Goal: Task Accomplishment & Management: Complete application form

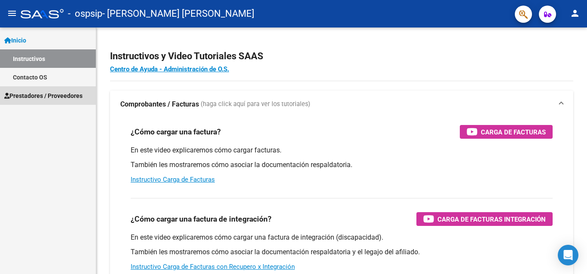
click at [46, 90] on link "Prestadores / Proveedores" at bounding box center [48, 95] width 96 height 18
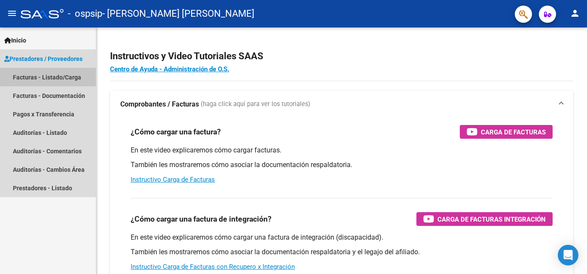
click at [53, 76] on link "Facturas - Listado/Carga" at bounding box center [48, 77] width 96 height 18
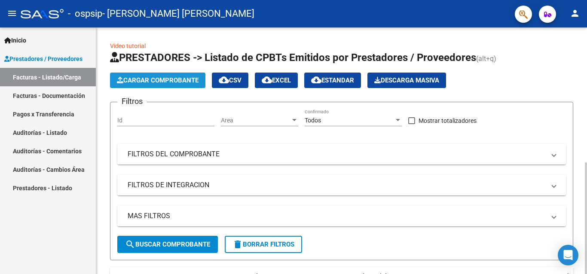
click at [147, 78] on span "Cargar Comprobante" at bounding box center [158, 80] width 82 height 8
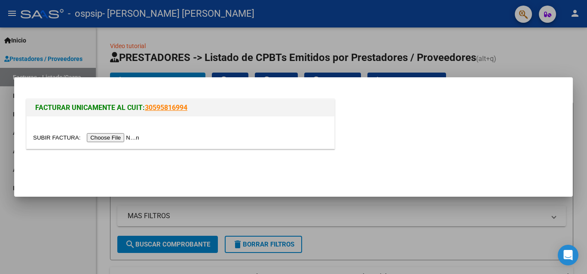
click at [129, 137] on input "file" at bounding box center [87, 137] width 109 height 9
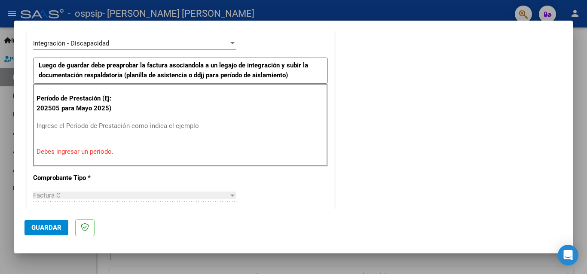
scroll to position [207, 0]
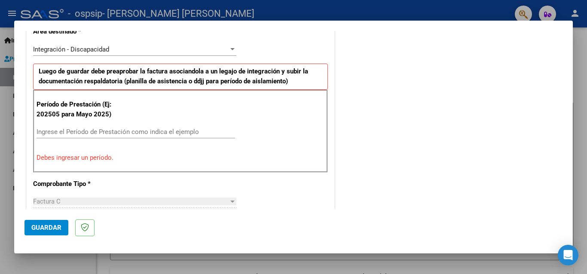
click at [73, 134] on input "Ingrese el Período de Prestación como indica el ejemplo" at bounding box center [135, 132] width 198 height 8
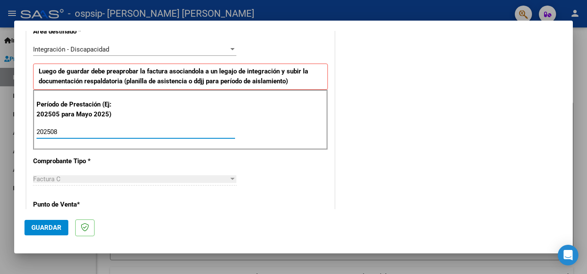
type input "202508"
click at [134, 169] on div "CUIT * 20-26539187-8 Ingresar CUIT ANALISIS PRESTADOR [PERSON_NAME] [PERSON_NAM…" at bounding box center [180, 255] width 307 height 646
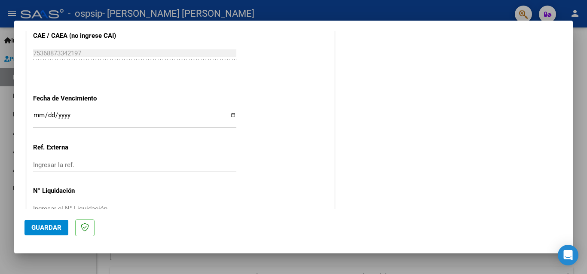
scroll to position [549, 0]
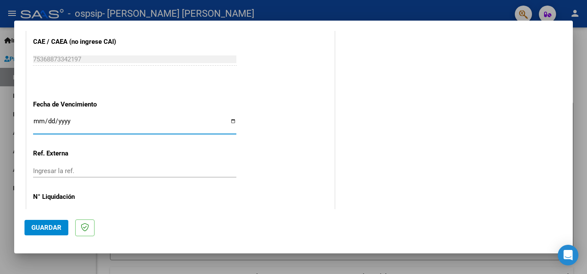
click at [230, 118] on input "Ingresar la fecha" at bounding box center [134, 125] width 203 height 14
type input "[DATE]"
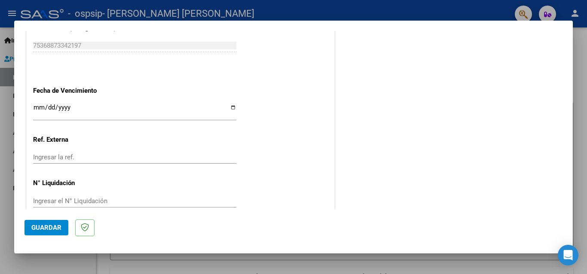
scroll to position [567, 0]
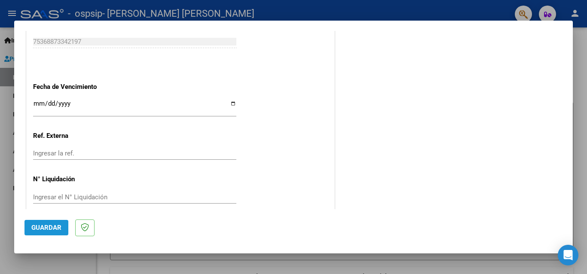
click at [40, 229] on span "Guardar" at bounding box center [46, 228] width 30 height 8
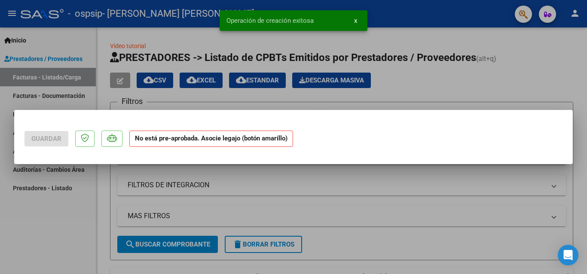
scroll to position [0, 0]
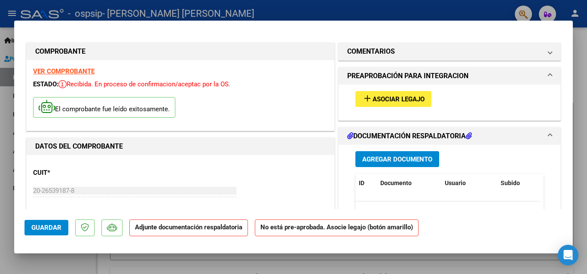
click at [384, 99] on span "Asociar Legajo" at bounding box center [398, 99] width 52 height 8
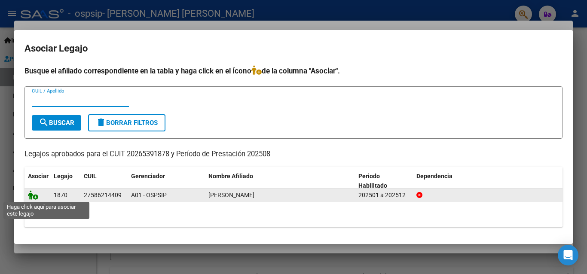
click at [33, 196] on icon at bounding box center [33, 194] width 10 height 9
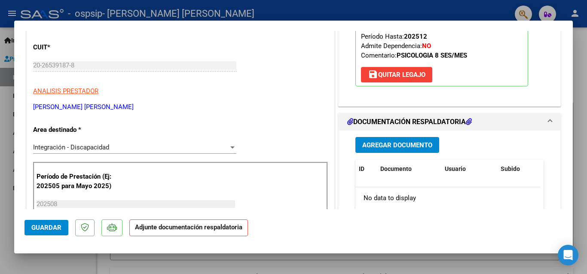
scroll to position [143, 0]
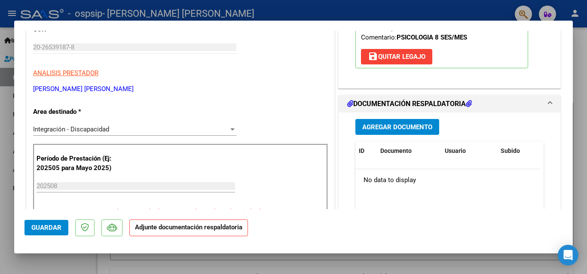
click at [392, 126] on span "Agregar Documento" at bounding box center [397, 127] width 70 height 8
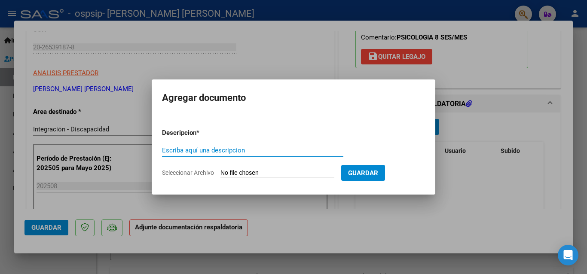
click at [182, 153] on input "Escriba aquí una descripcion" at bounding box center [252, 150] width 181 height 8
type input "Planilla de asistencia Agosto"
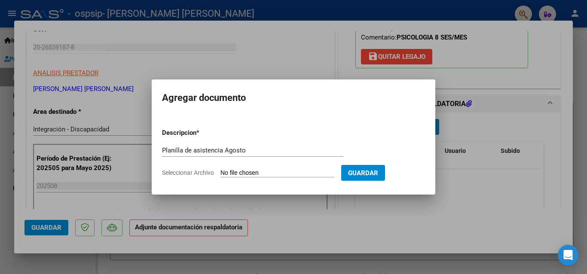
click at [252, 172] on input "Seleccionar Archivo" at bounding box center [277, 173] width 114 height 8
type input "C:\fakepath\[PERSON_NAME] O Psi Agosto.pdf"
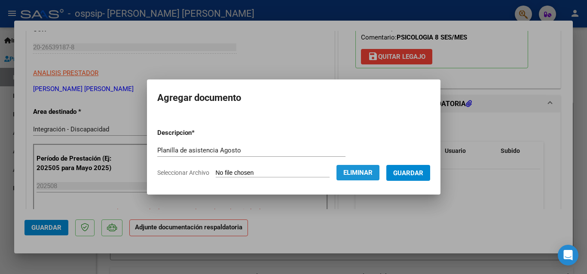
click at [353, 174] on span "Eliminar" at bounding box center [357, 173] width 29 height 8
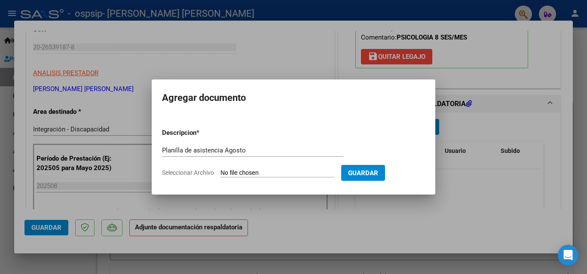
click at [256, 170] on input "Seleccionar Archivo" at bounding box center [277, 173] width 114 height 8
type input "C:\fakepath\[PERSON_NAME] O Psi Agosto.pdf"
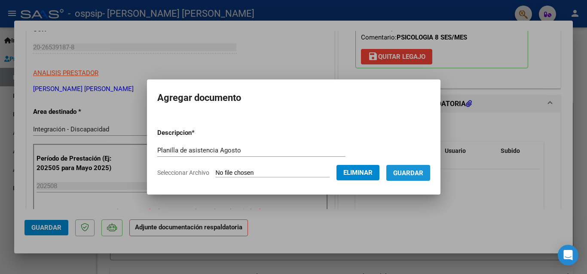
click at [408, 174] on span "Guardar" at bounding box center [408, 173] width 30 height 8
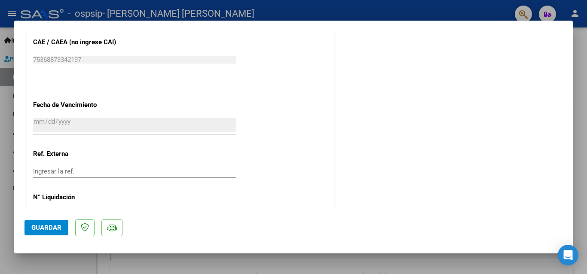
scroll to position [580, 0]
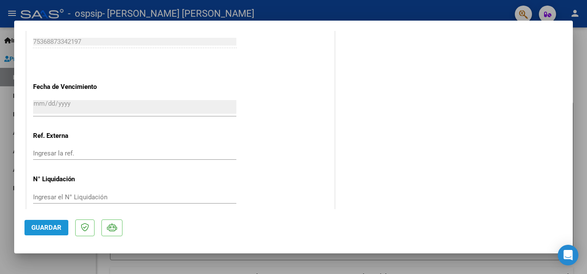
click at [37, 229] on span "Guardar" at bounding box center [46, 228] width 30 height 8
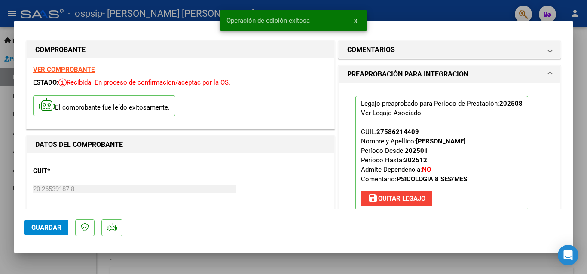
scroll to position [0, 0]
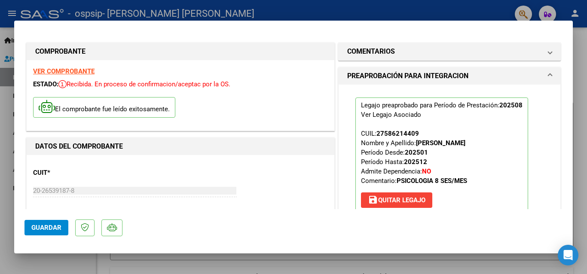
click at [7, 23] on div at bounding box center [293, 137] width 587 height 274
type input "$ 0,00"
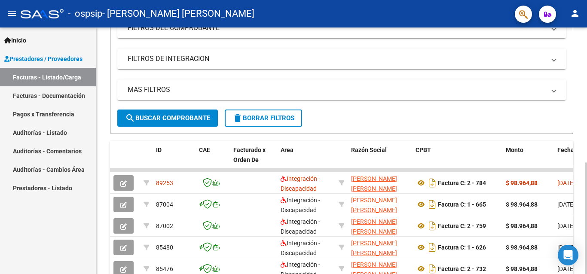
scroll to position [125, 0]
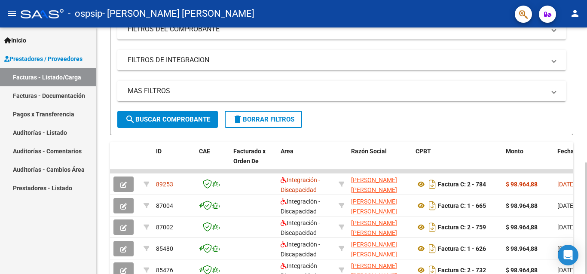
click at [584, 170] on div at bounding box center [585, 218] width 2 height 112
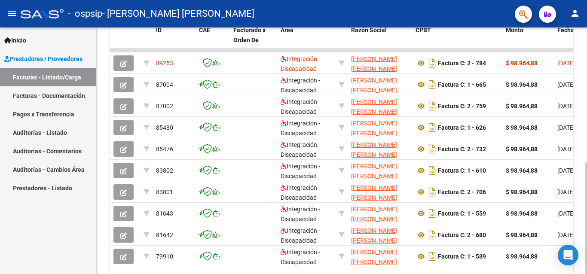
scroll to position [298, 0]
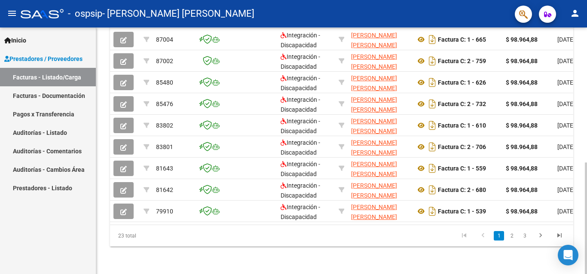
click at [581, 228] on div "Video tutorial PRESTADORES -> Listado de CPBTs Emitidos por Prestadores / Prove…" at bounding box center [342, 5] width 493 height 538
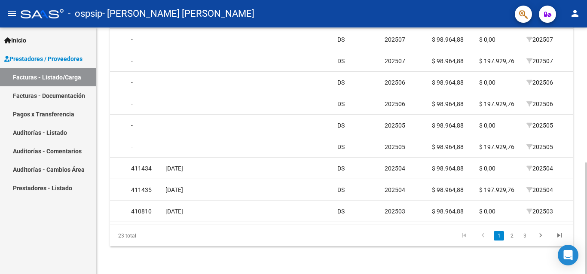
scroll to position [0, 739]
